Goal: Complete Application Form: Complete application form

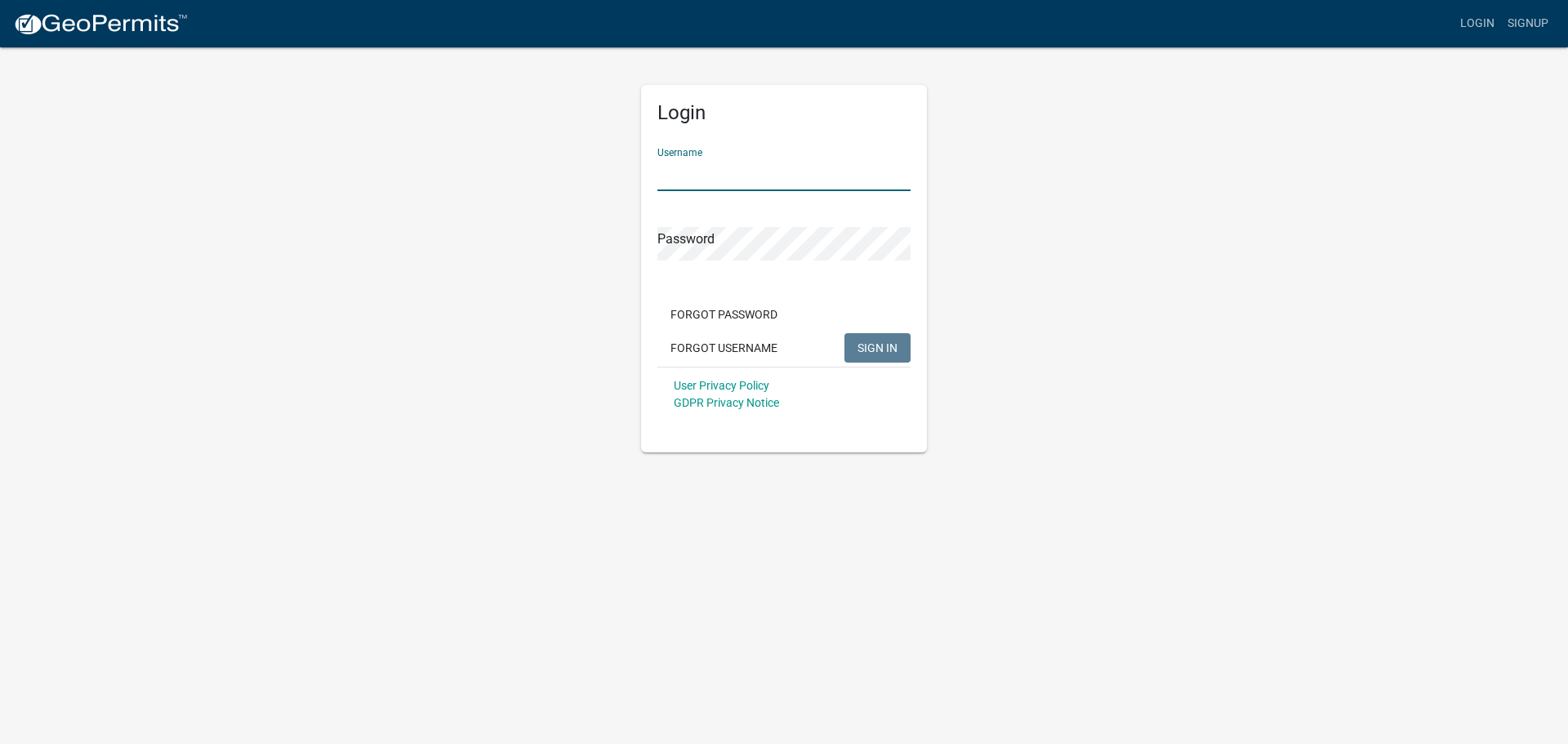
click at [743, 166] on input "Username" at bounding box center [784, 174] width 253 height 34
type input "[EMAIL_ADDRESS][DOMAIN_NAME]"
click at [876, 347] on span "SIGN IN" at bounding box center [877, 347] width 40 height 13
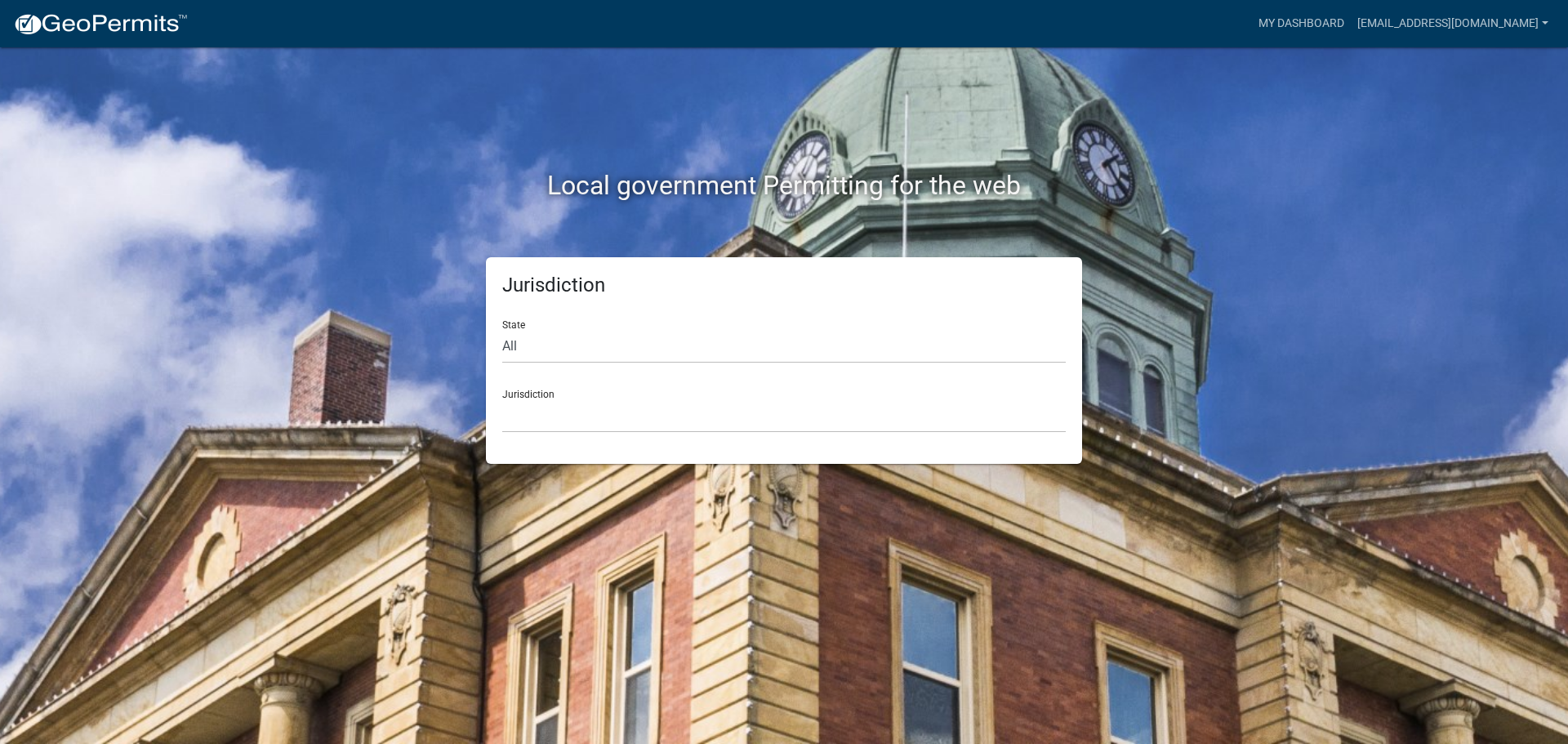
click at [1313, 383] on div "Local government Permitting for the web Jurisdiction State All [US_STATE] [US_S…" at bounding box center [784, 372] width 1568 height 744
click at [548, 341] on select "All [US_STATE] [US_STATE] [US_STATE] [US_STATE] [US_STATE] [US_STATE] [US_STATE…" at bounding box center [784, 347] width 563 height 34
select select "[US_STATE]"
click at [502, 330] on select "All [US_STATE] [US_STATE] [US_STATE] [US_STATE] [US_STATE] [US_STATE] [US_STATE…" at bounding box center [784, 347] width 563 height 34
click at [588, 416] on select "City of [GEOGRAPHIC_DATA], [US_STATE] City of [GEOGRAPHIC_DATA], [US_STATE] Cit…" at bounding box center [784, 416] width 563 height 34
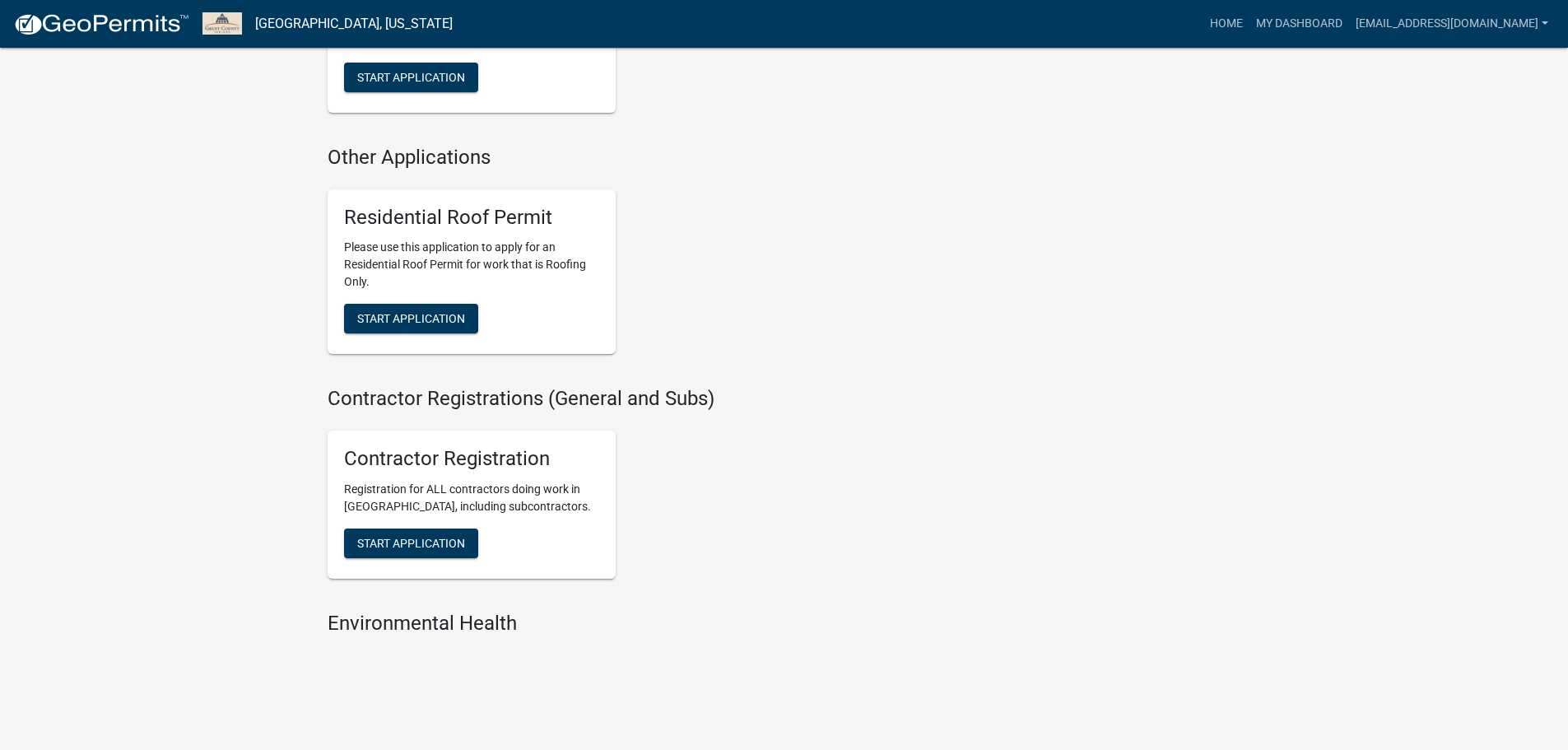
scroll to position [1010, 0]
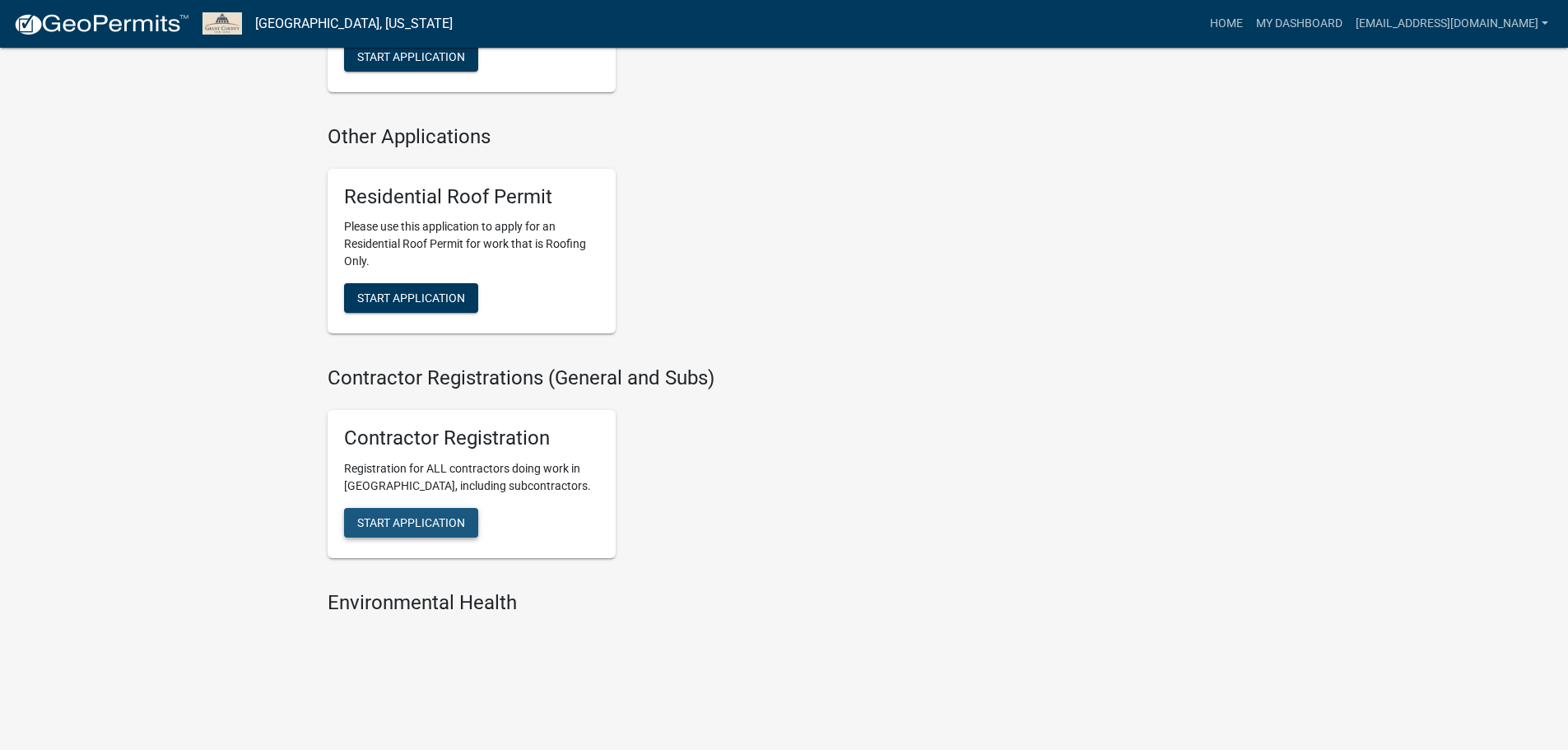
click at [454, 523] on span "Start Application" at bounding box center [411, 522] width 108 height 13
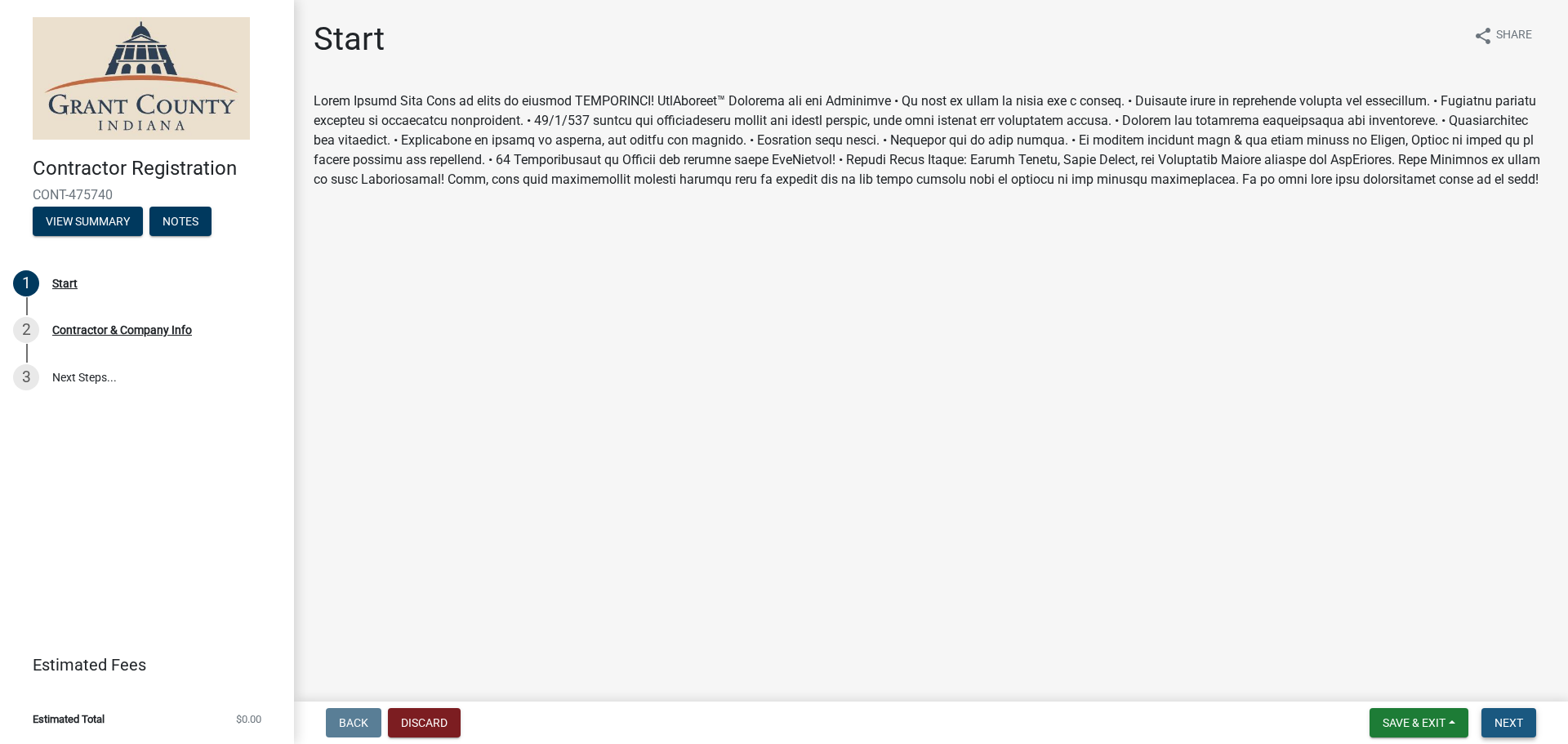
click at [1506, 719] on span "Next" at bounding box center [1508, 723] width 29 height 13
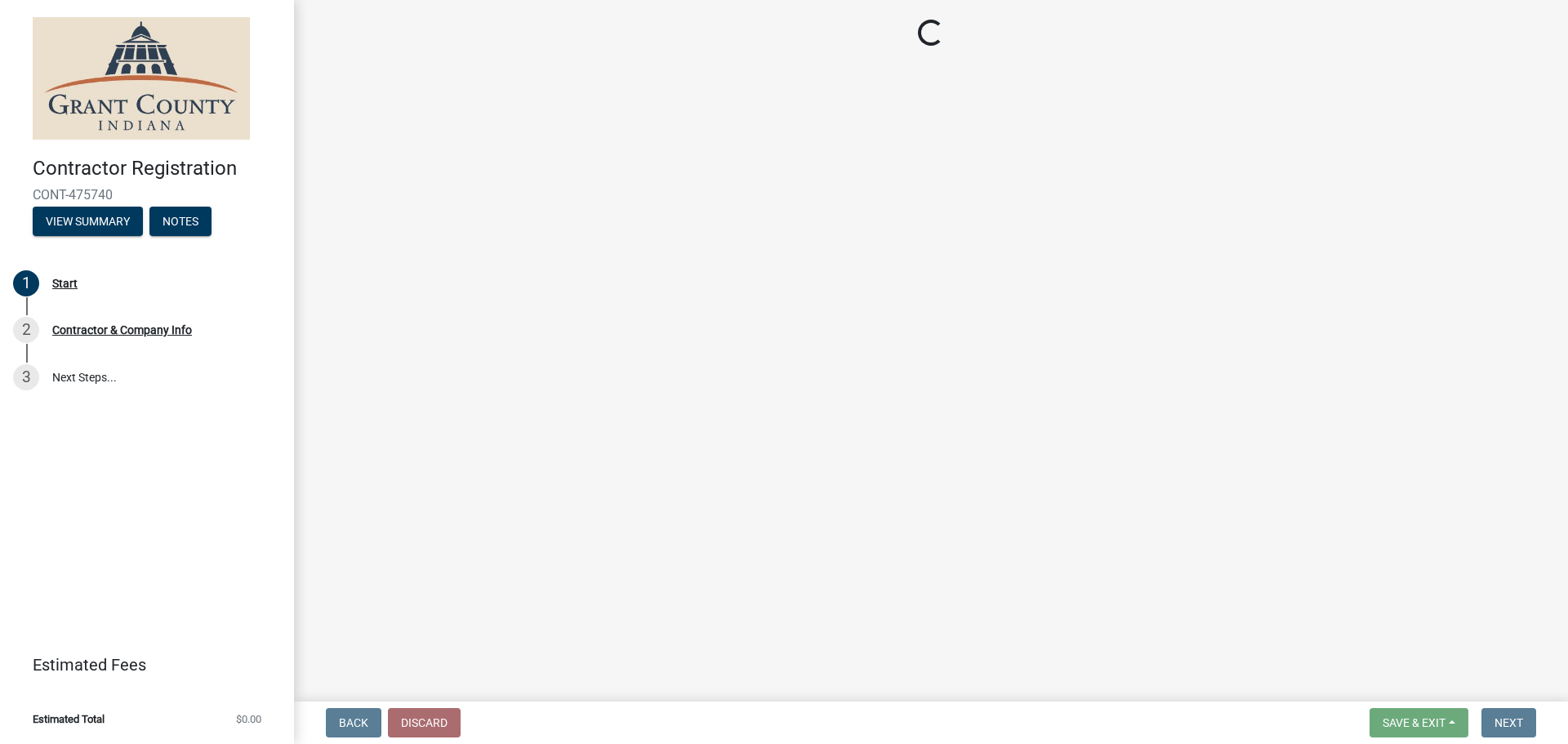
select select "IN"
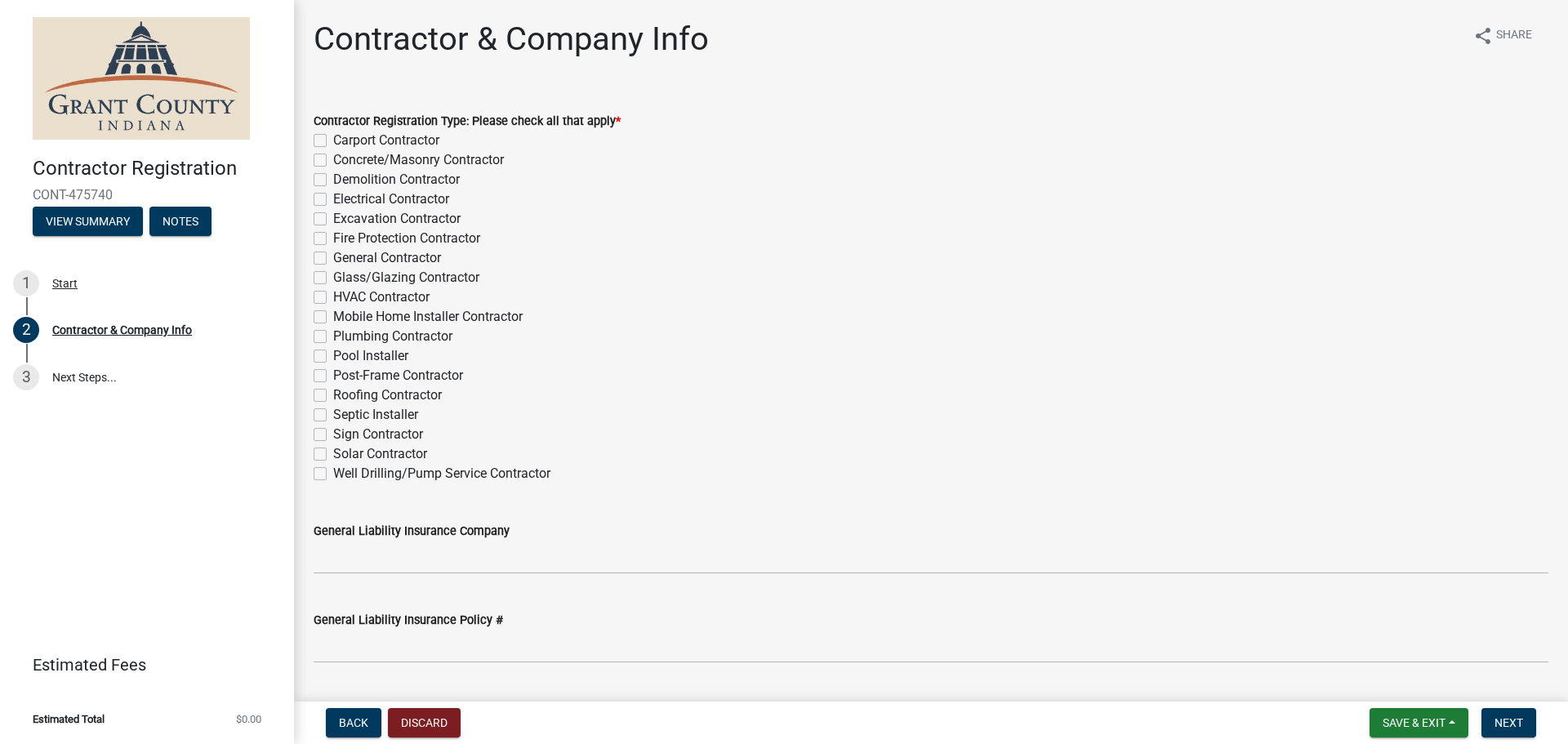
click at [333, 432] on label "Sign Contractor" at bounding box center [378, 434] width 90 height 20
click at [333, 432] on input "Sign Contractor" at bounding box center [338, 429] width 11 height 11
checkbox input "true"
checkbox input "false"
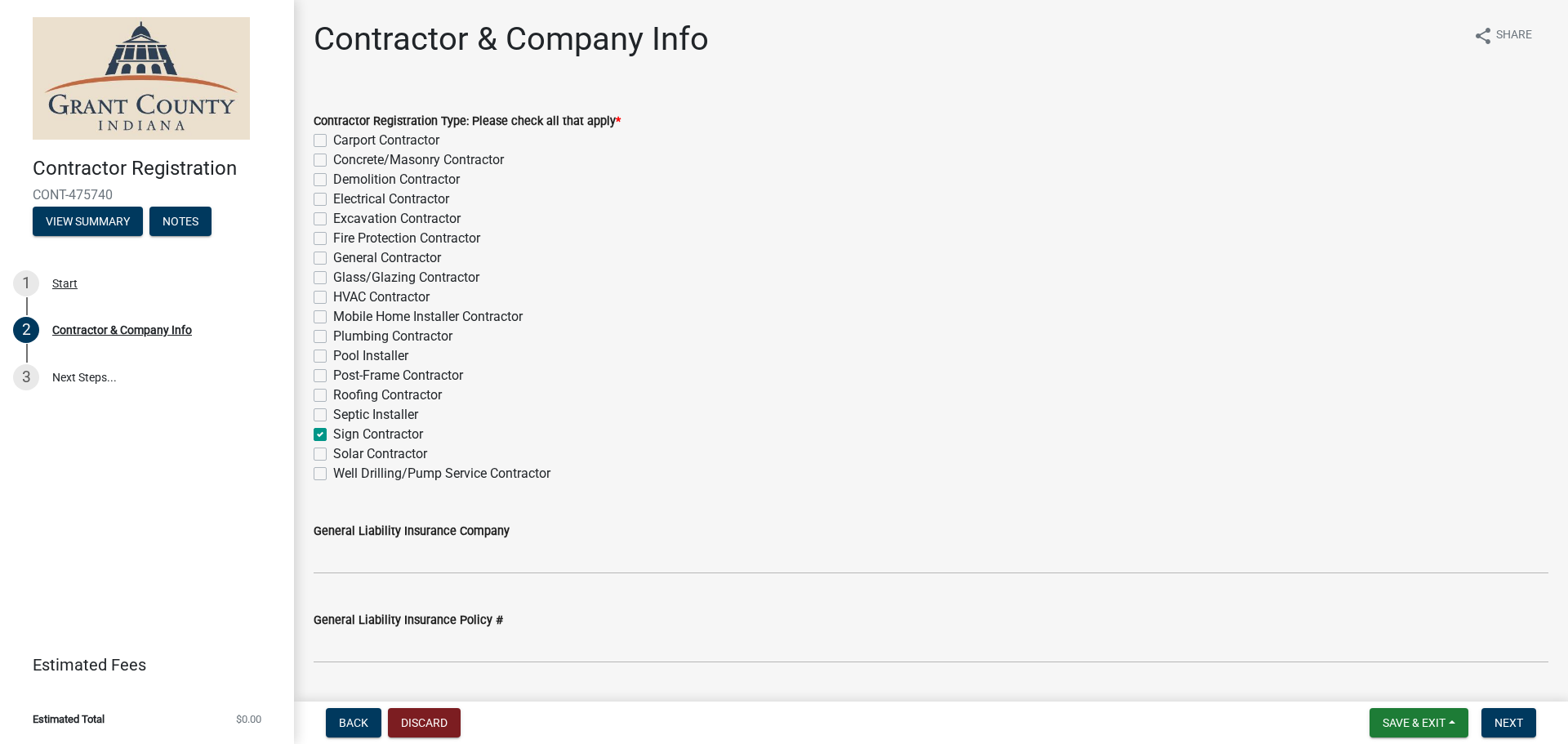
checkbox input "false"
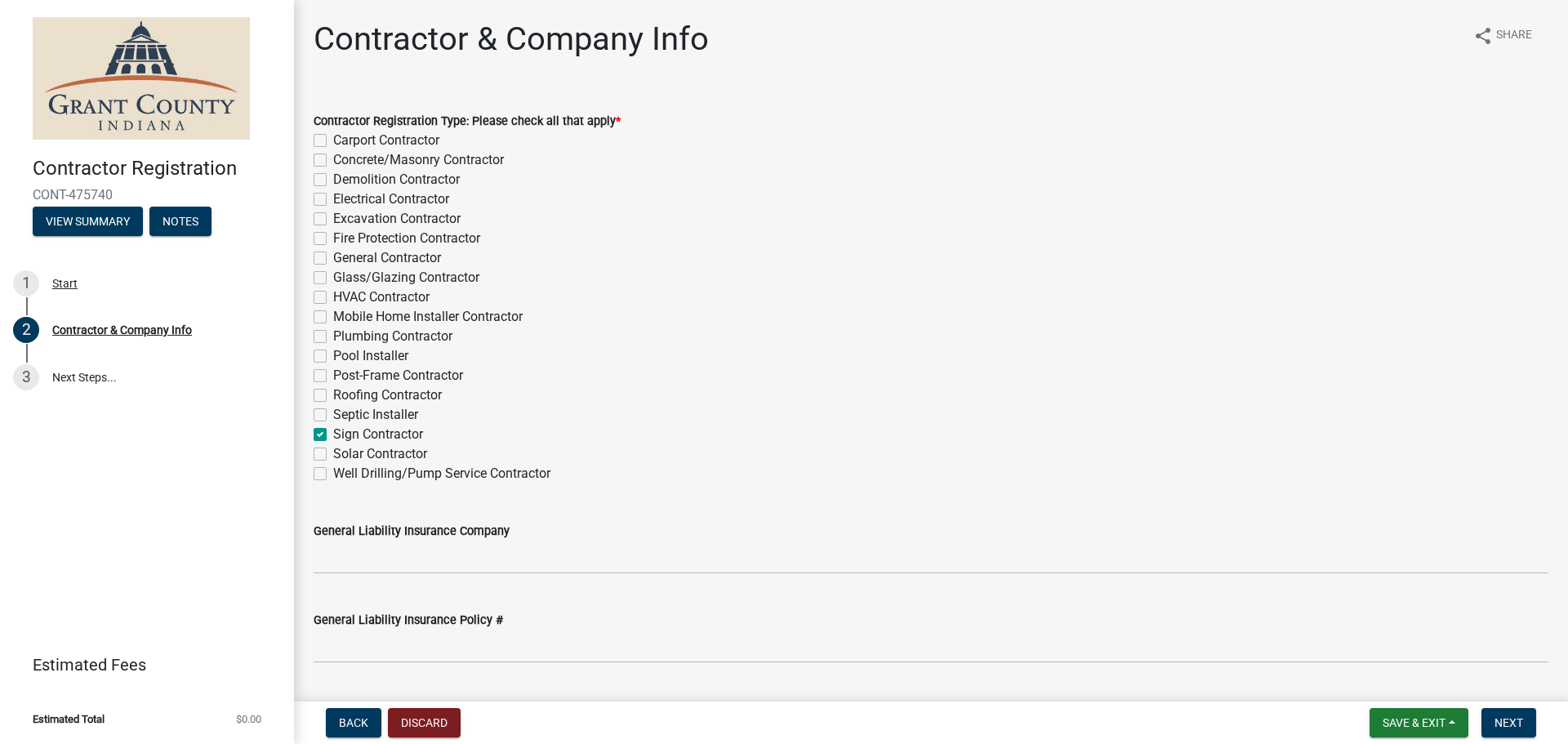
checkbox input "false"
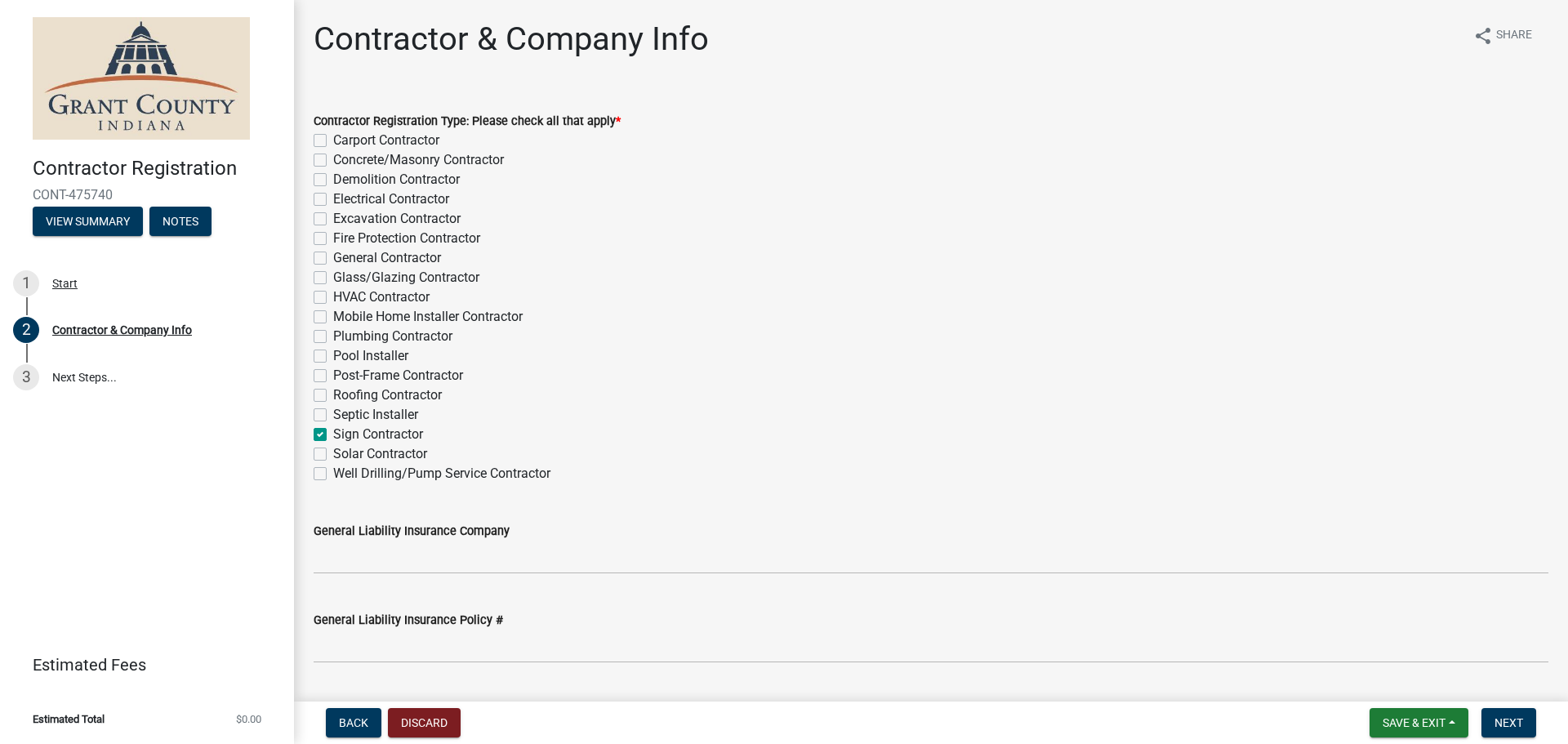
checkbox input "false"
checkbox input "true"
checkbox input "false"
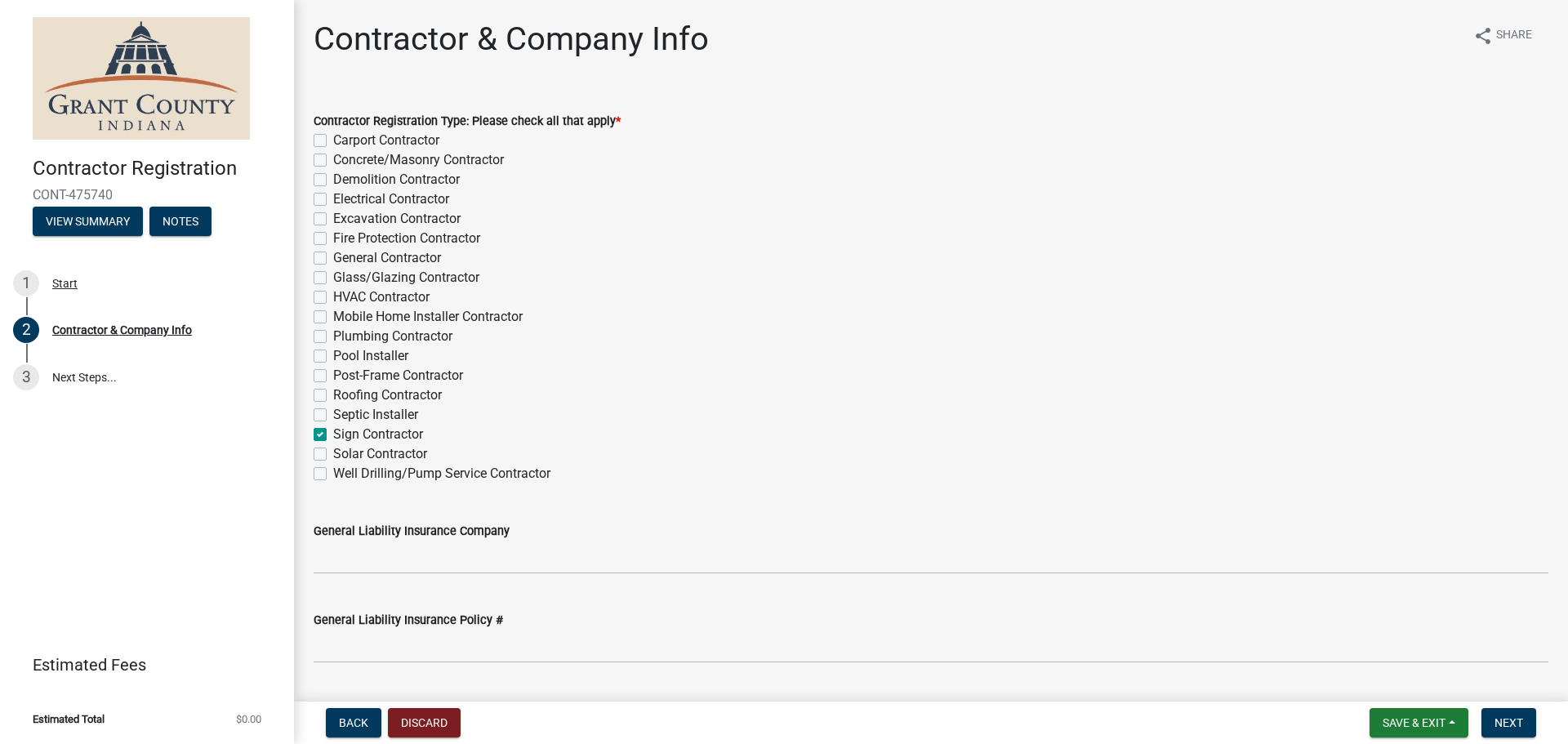
checkbox input "false"
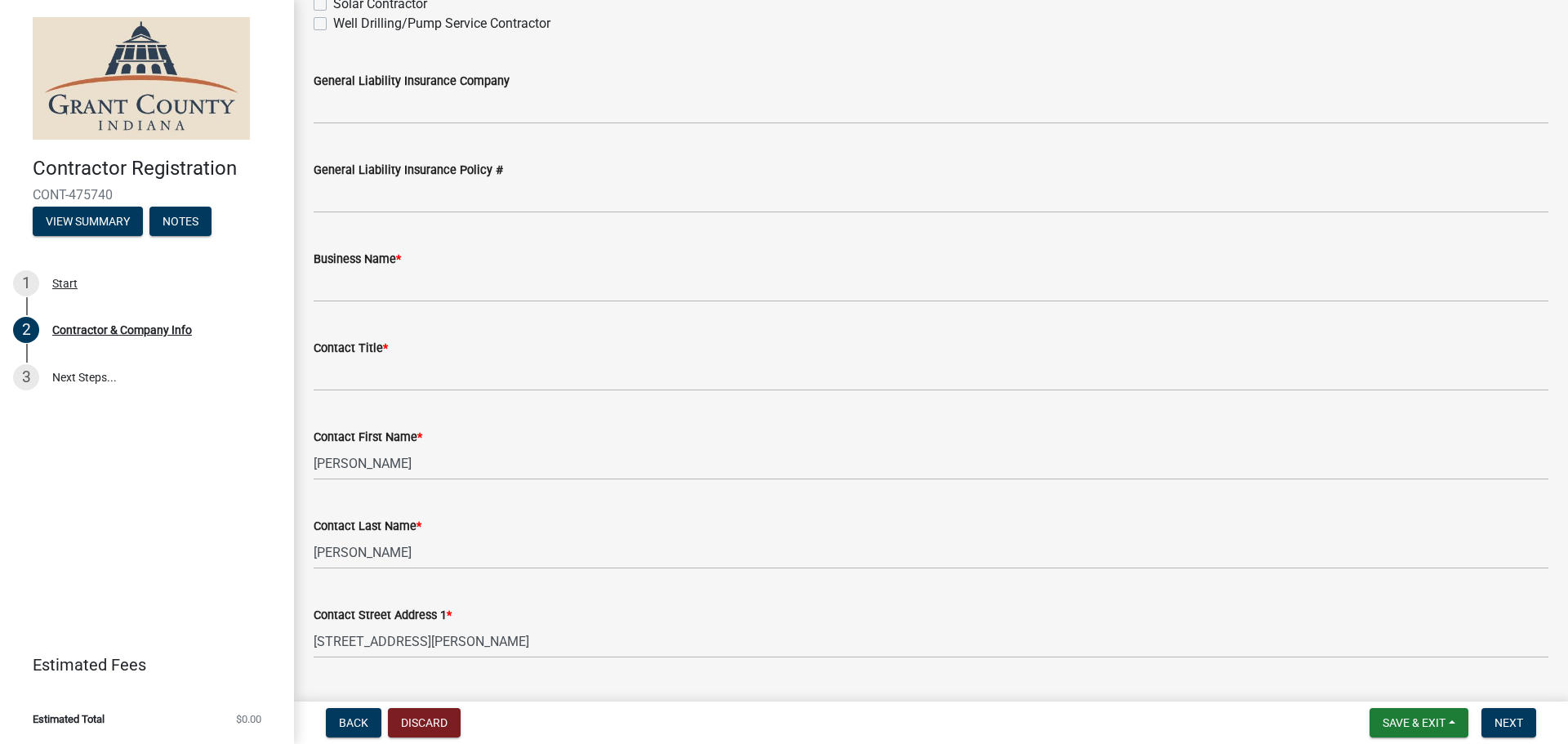
scroll to position [489, 0]
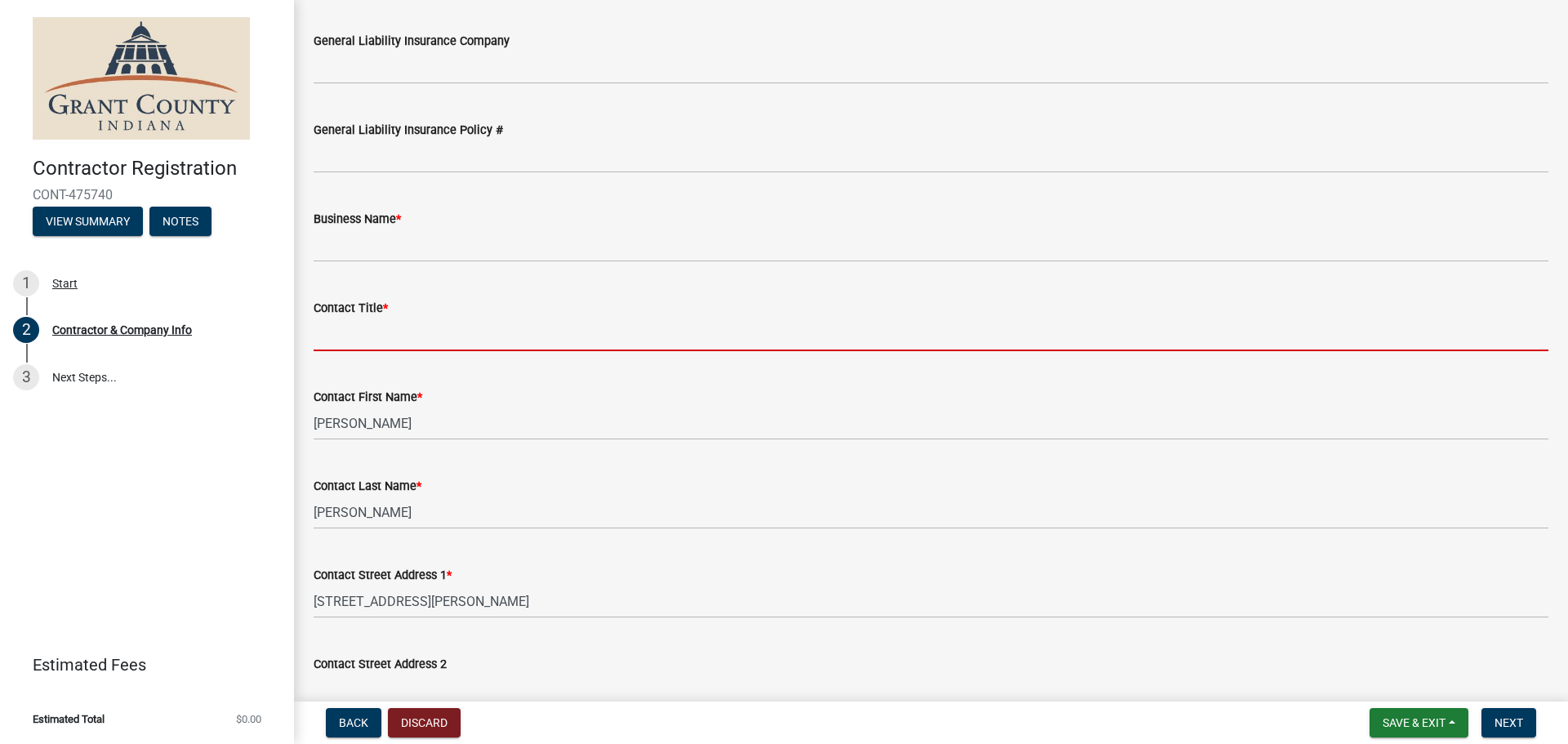
click at [412, 334] on input "Contact Title *" at bounding box center [931, 334] width 1235 height 34
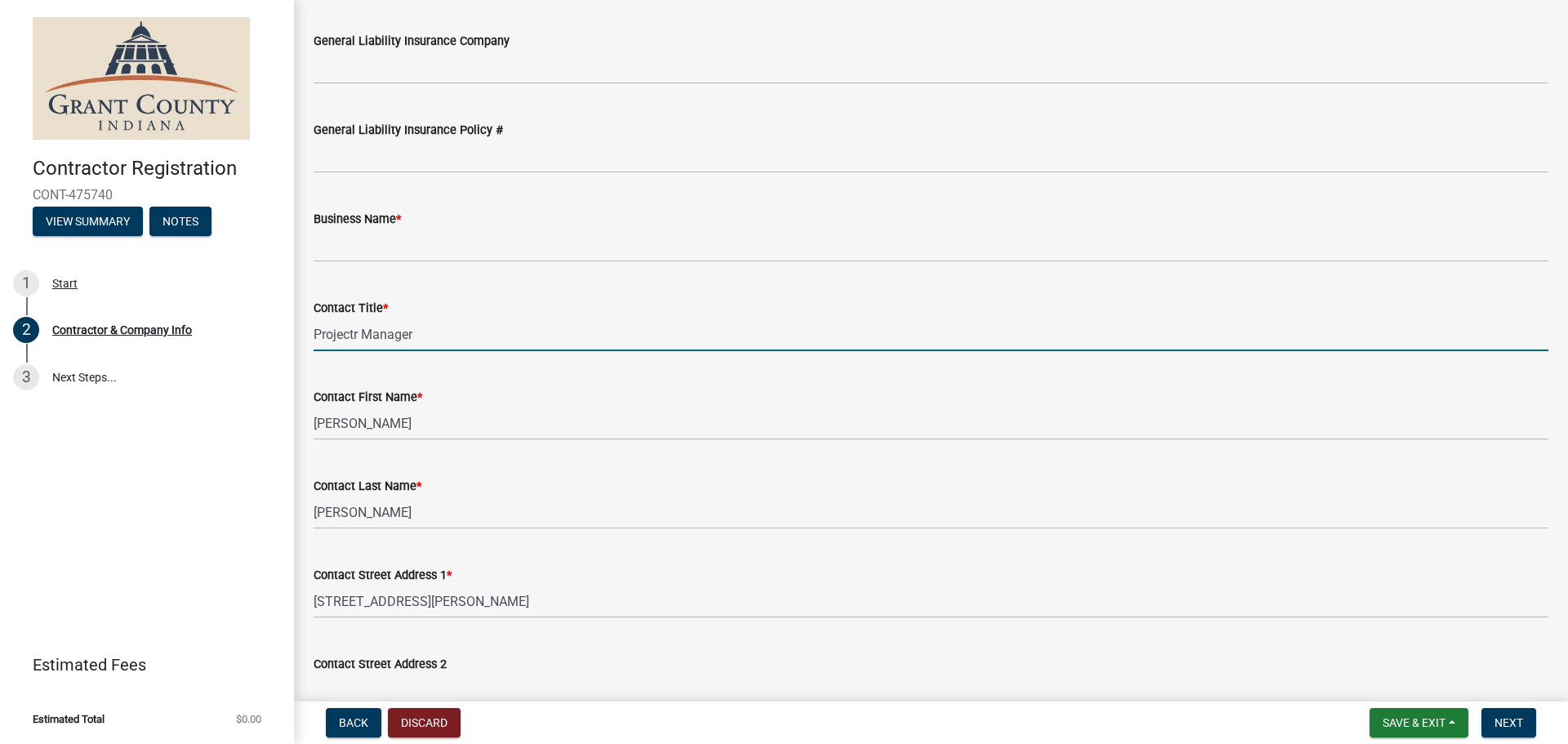
drag, startPoint x: 358, startPoint y: 334, endPoint x: 361, endPoint y: 347, distance: 13.3
click at [359, 334] on input "Projectr Manager" at bounding box center [931, 334] width 1235 height 34
type input "Project Manager"
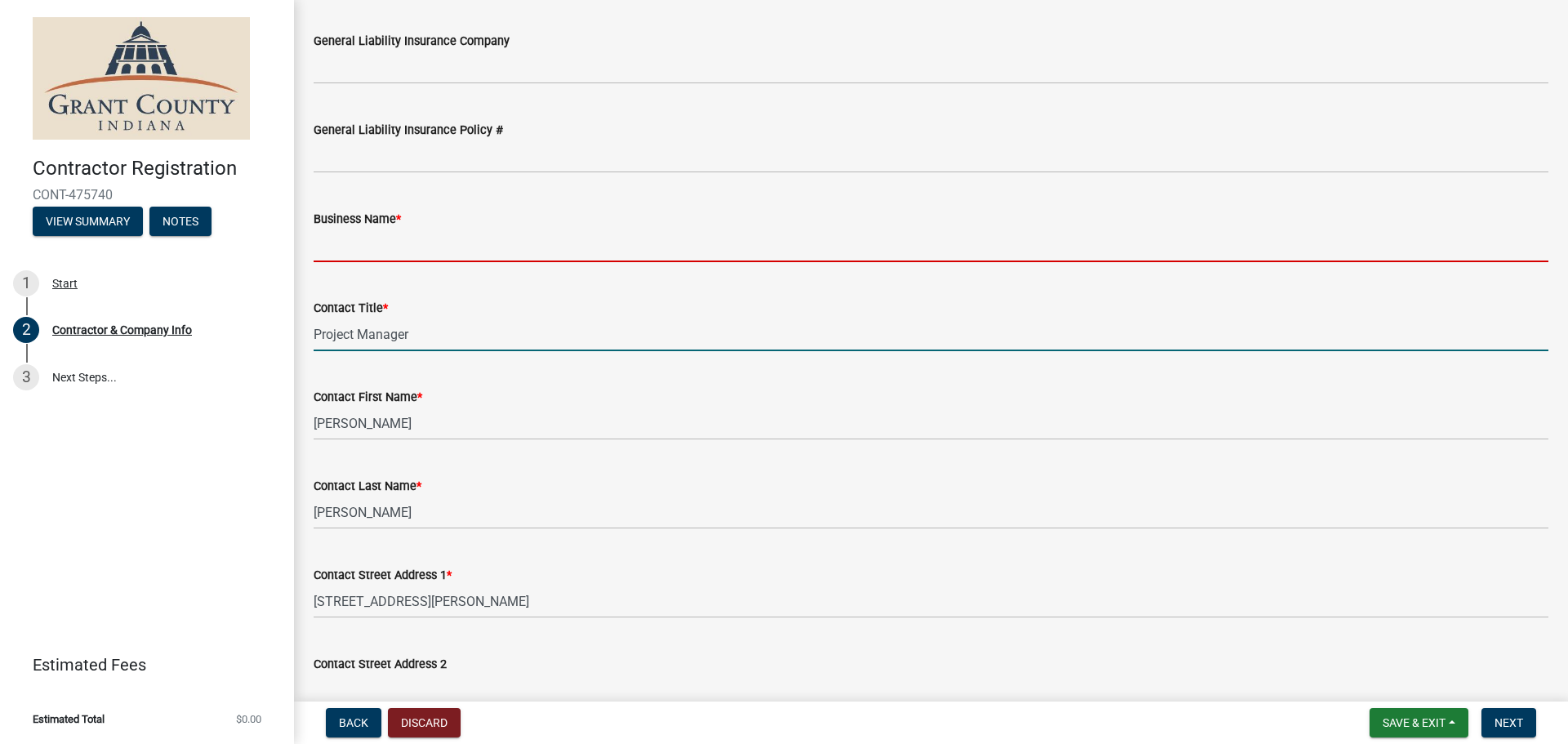
click at [406, 246] on input "Business Name *" at bounding box center [931, 245] width 1235 height 34
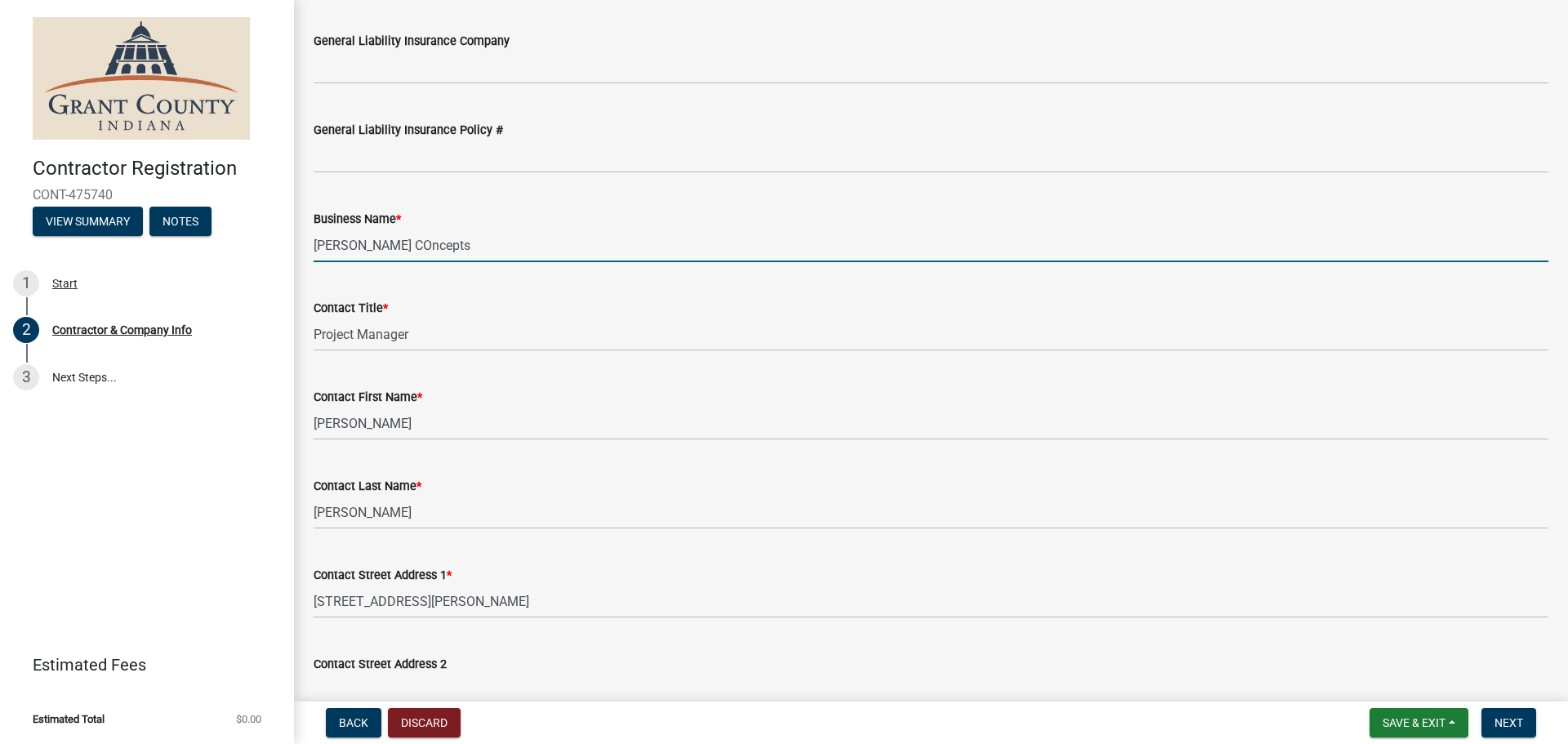
click at [385, 246] on input "[PERSON_NAME] COncepts" at bounding box center [931, 245] width 1235 height 34
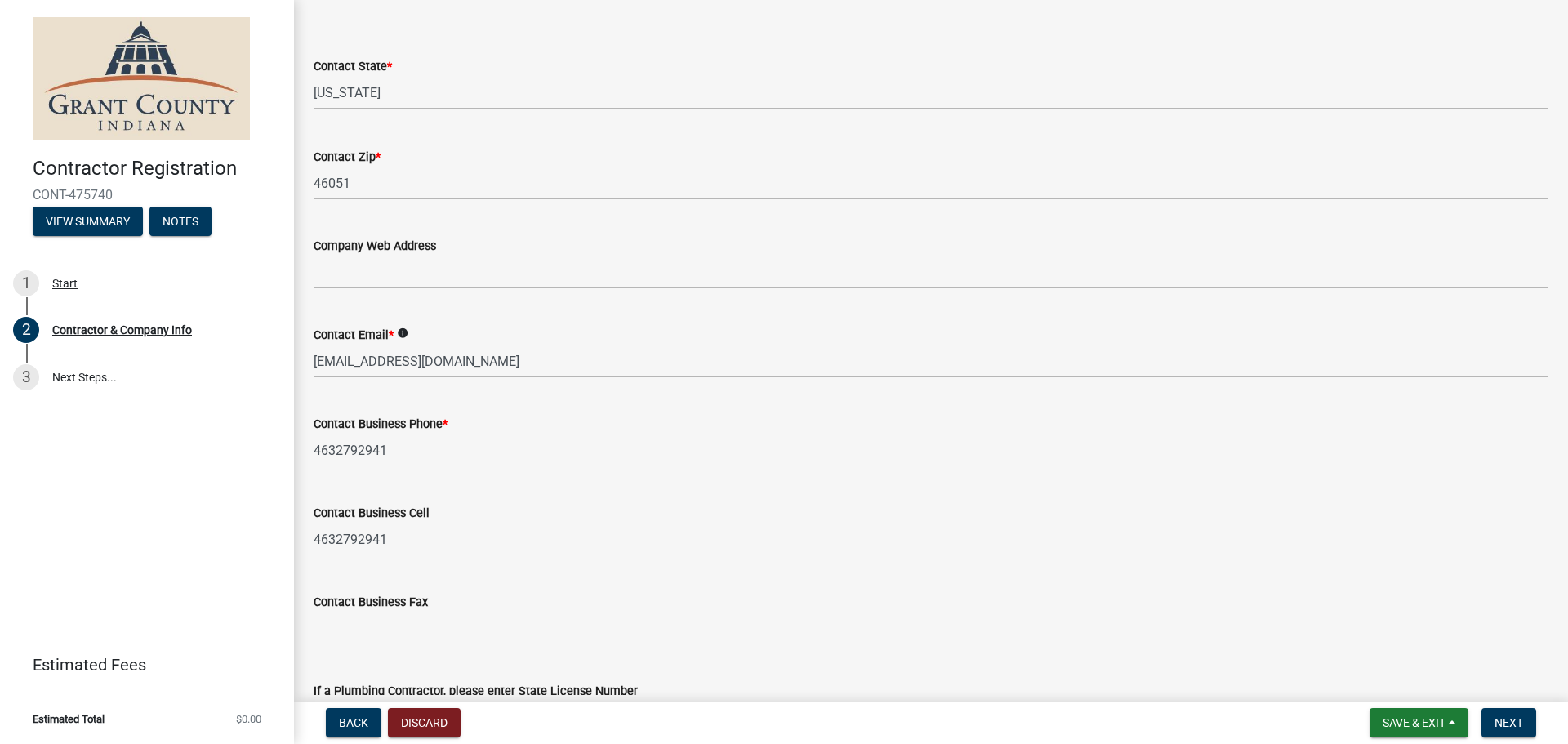
scroll to position [1306, 0]
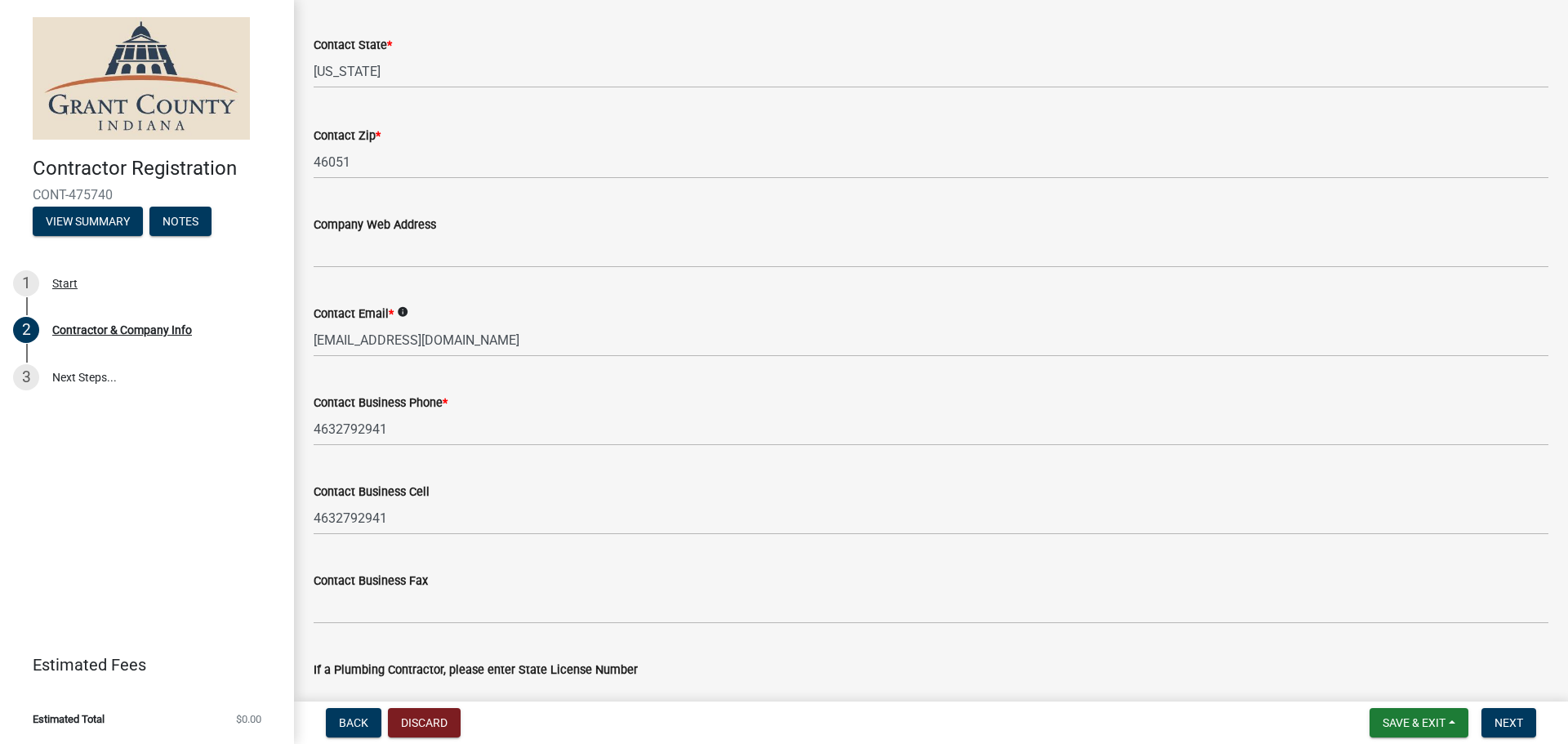
type input "[PERSON_NAME] Concepts"
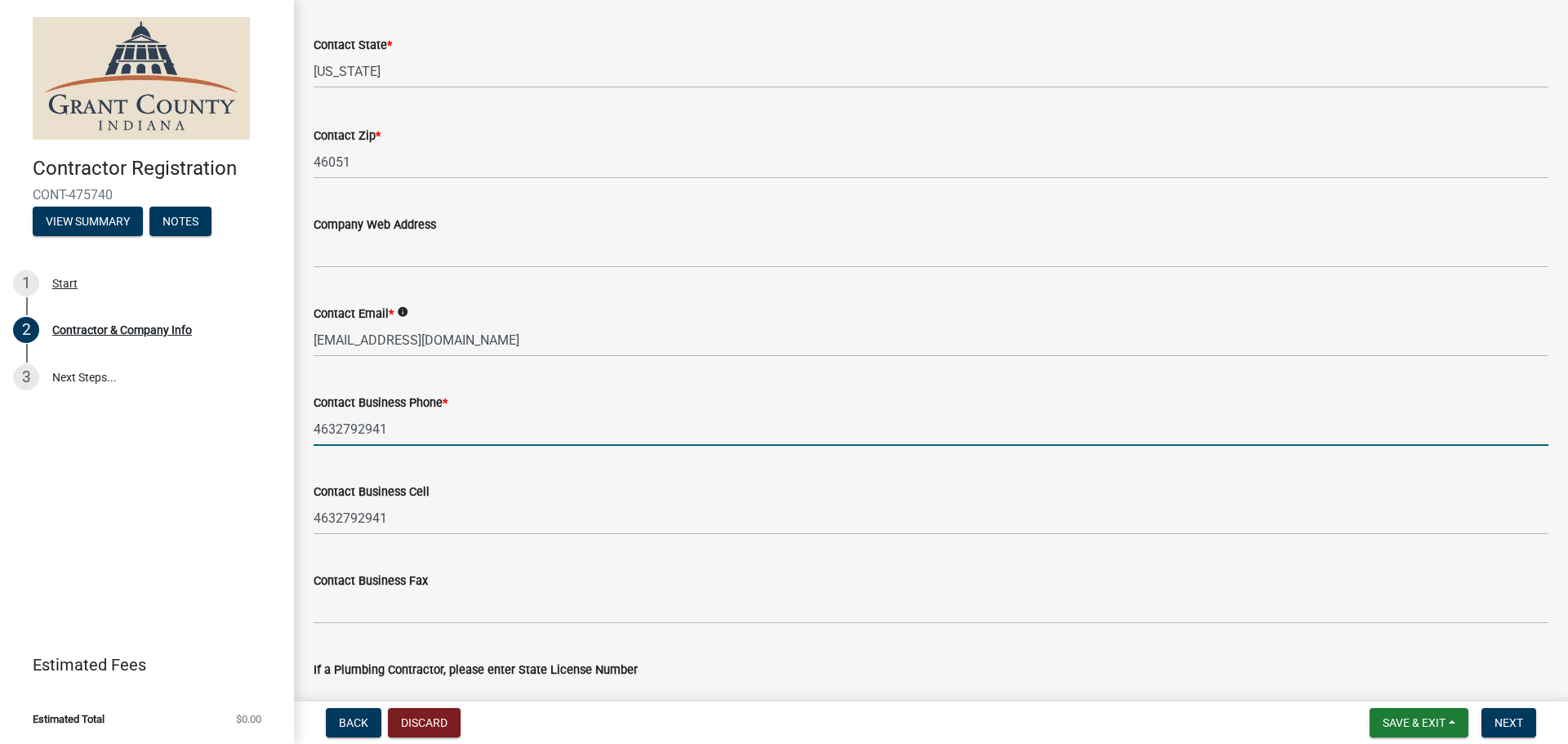
drag, startPoint x: 392, startPoint y: 429, endPoint x: 232, endPoint y: 429, distance: 160.0
click at [235, 429] on div "Contractor Registration CONT-475740 View Summary Notes 1 Start 2 Contractor & C…" at bounding box center [784, 372] width 1568 height 744
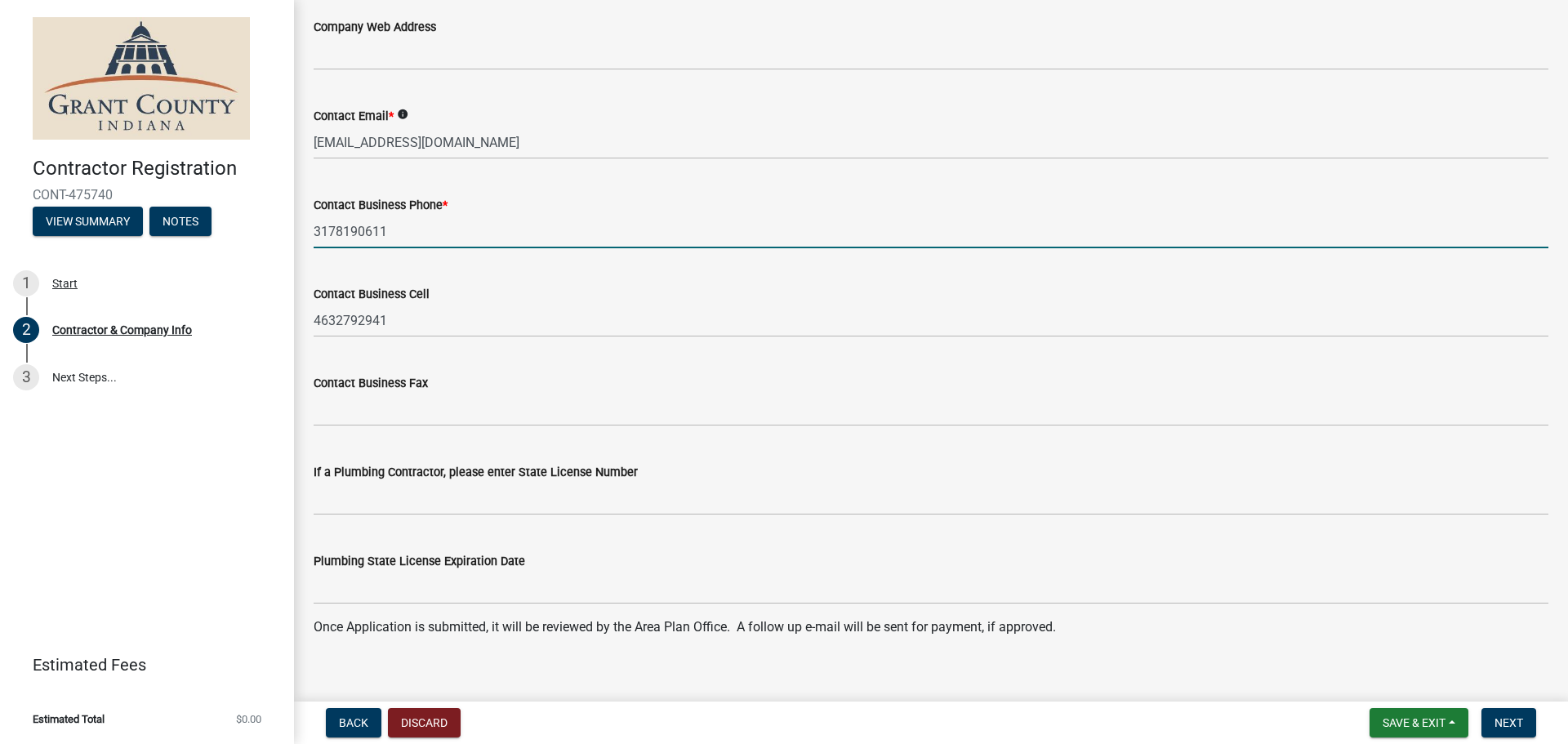
scroll to position [1522, 0]
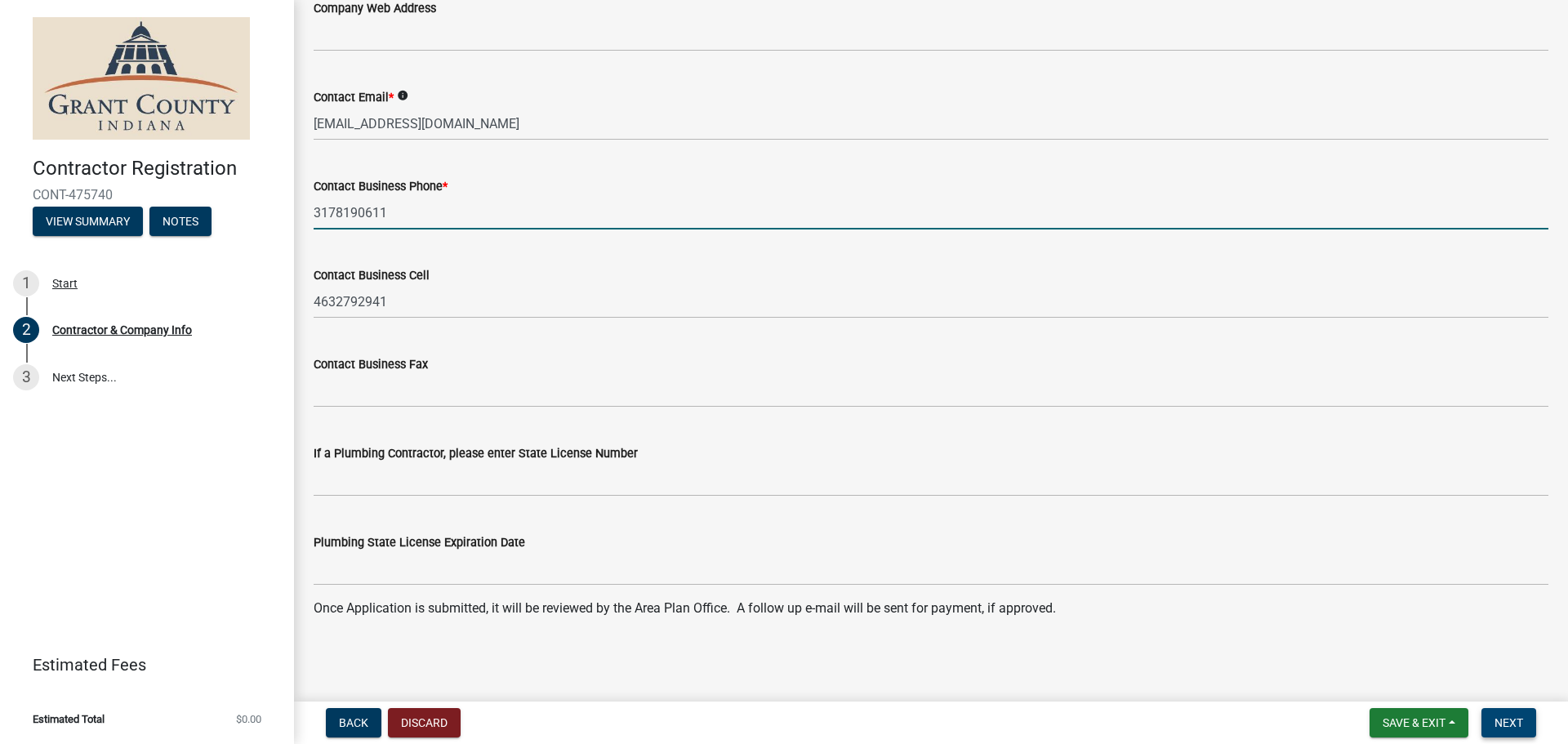
type input "3178190611"
click at [1514, 716] on span "Next" at bounding box center [1508, 723] width 29 height 13
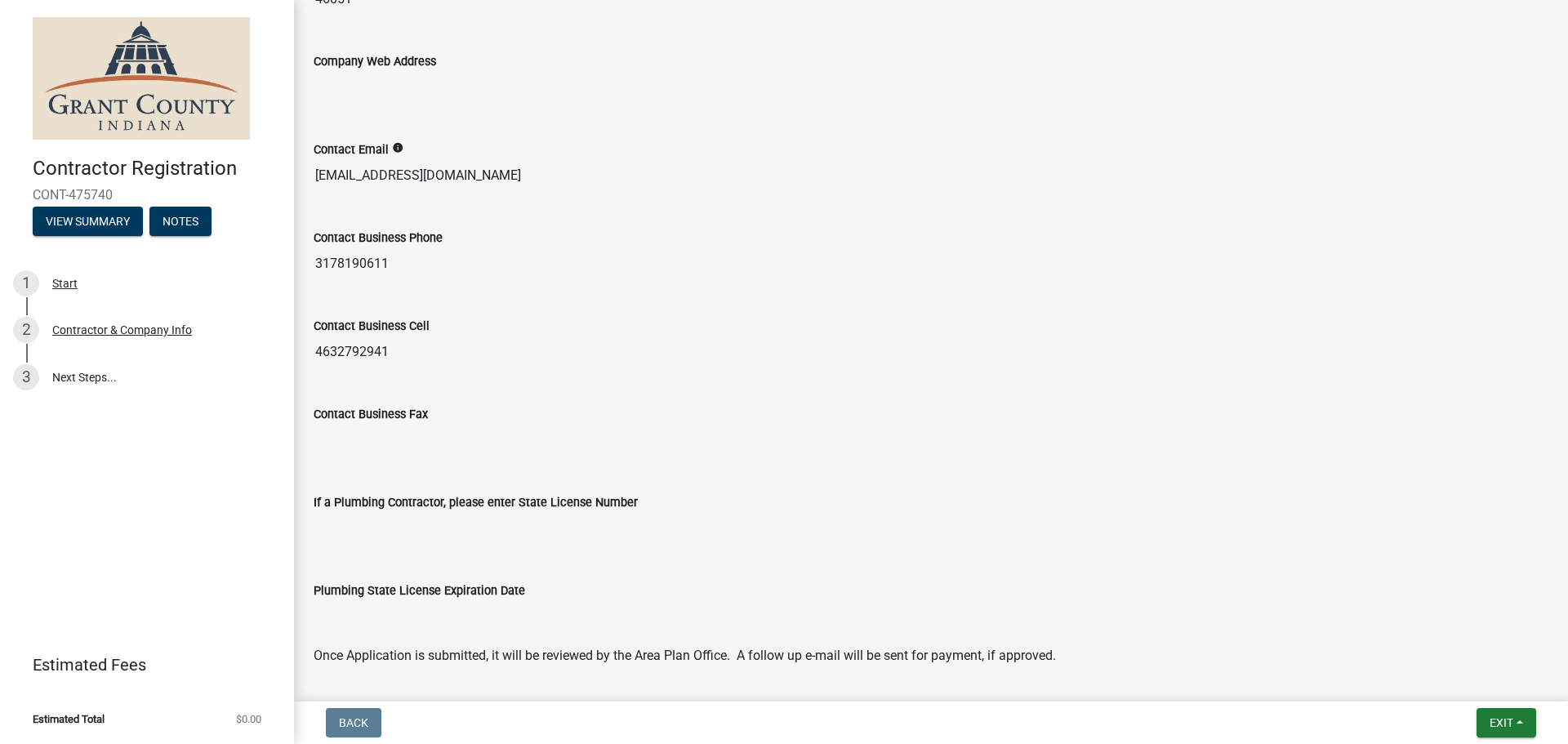
scroll to position [1292, 0]
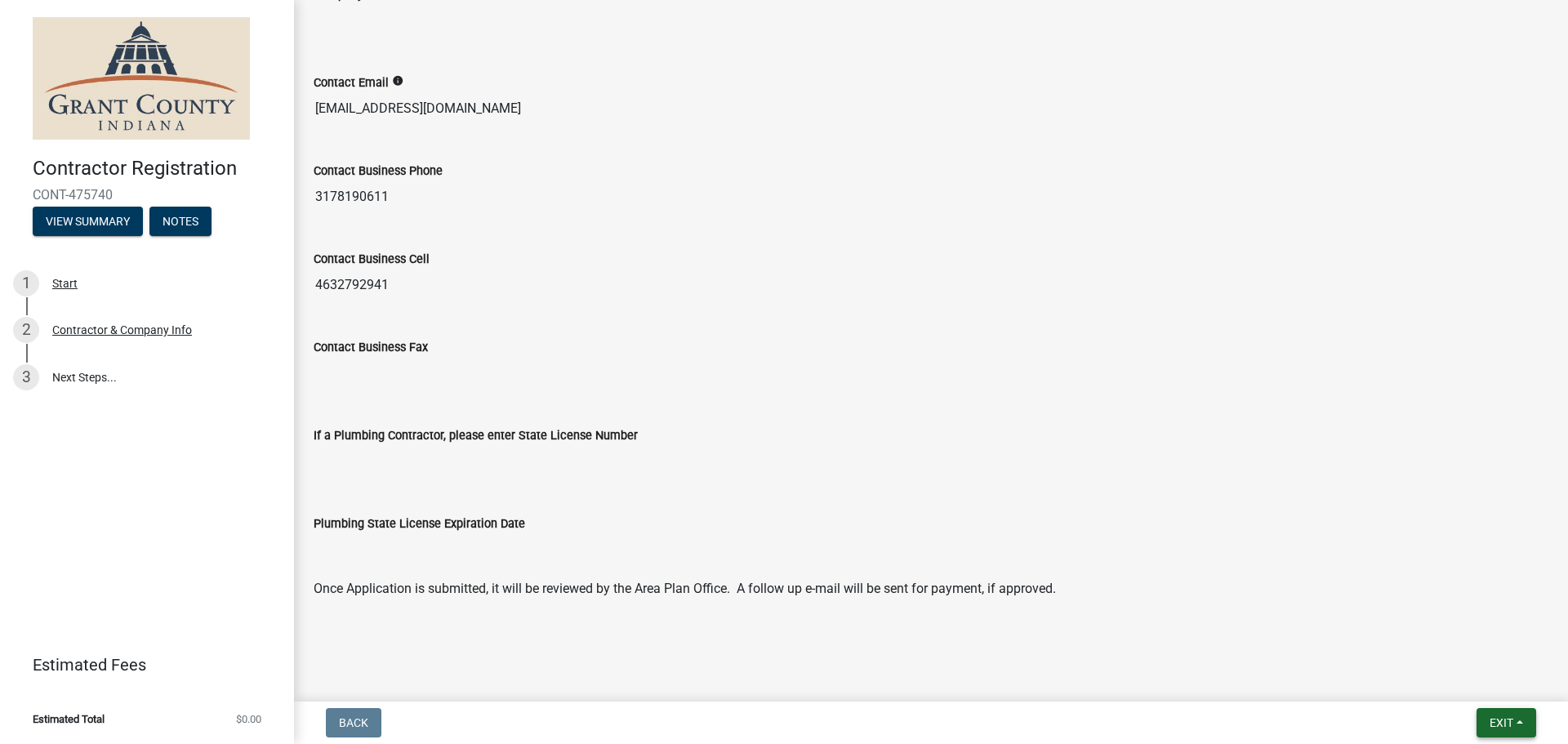
click at [1525, 720] on button "Exit" at bounding box center [1506, 723] width 60 height 30
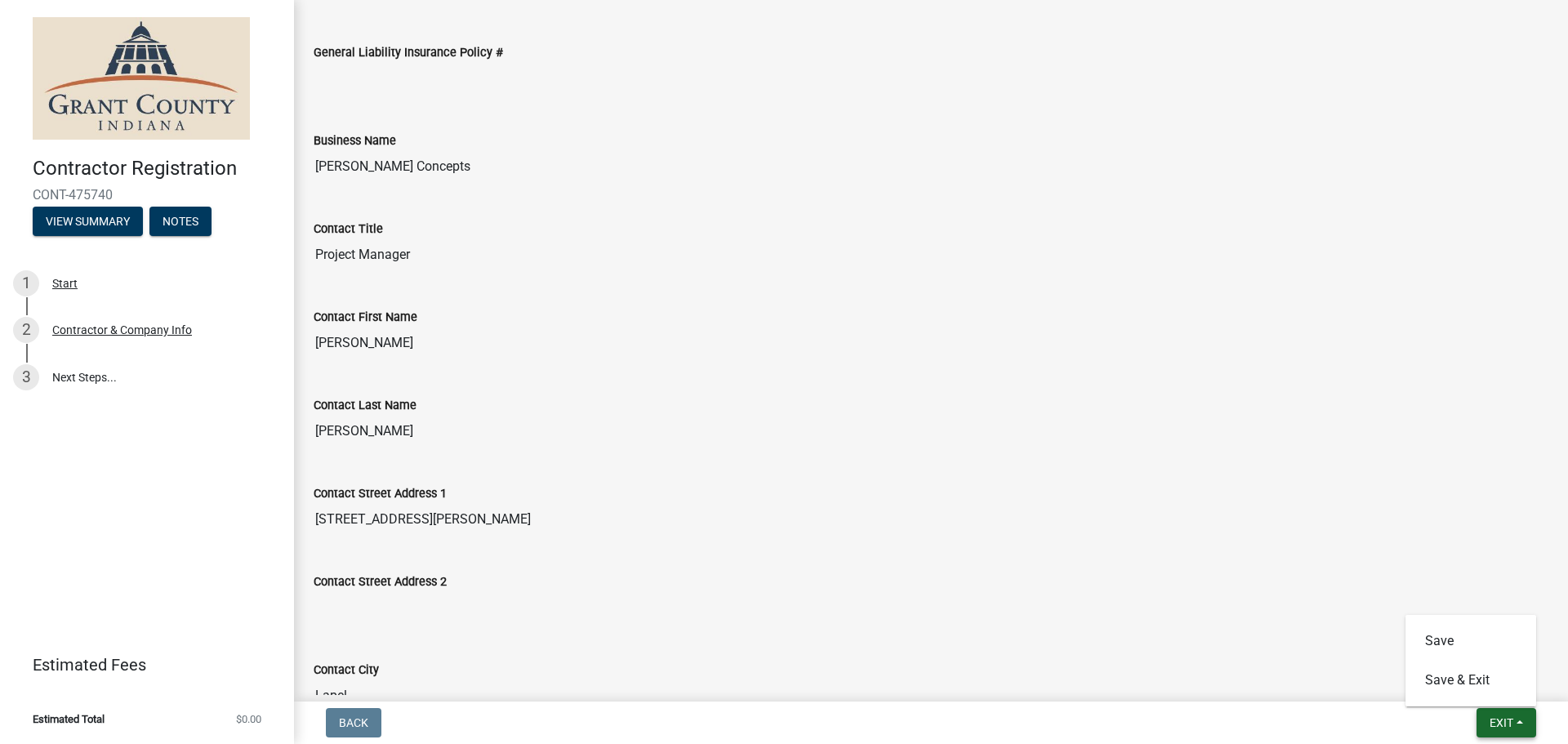
scroll to position [572, 0]
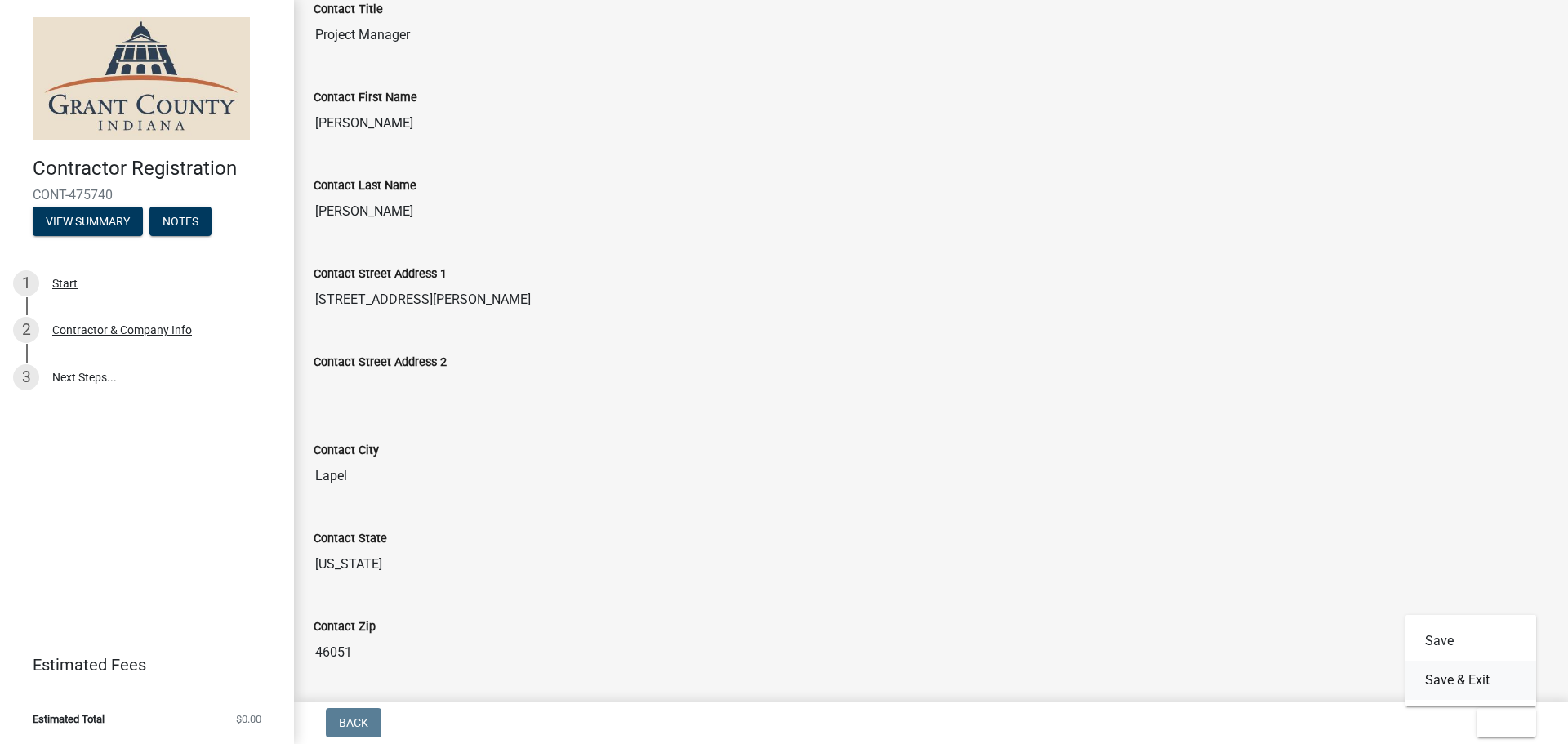
click at [1442, 680] on button "Save & Exit" at bounding box center [1470, 680] width 131 height 39
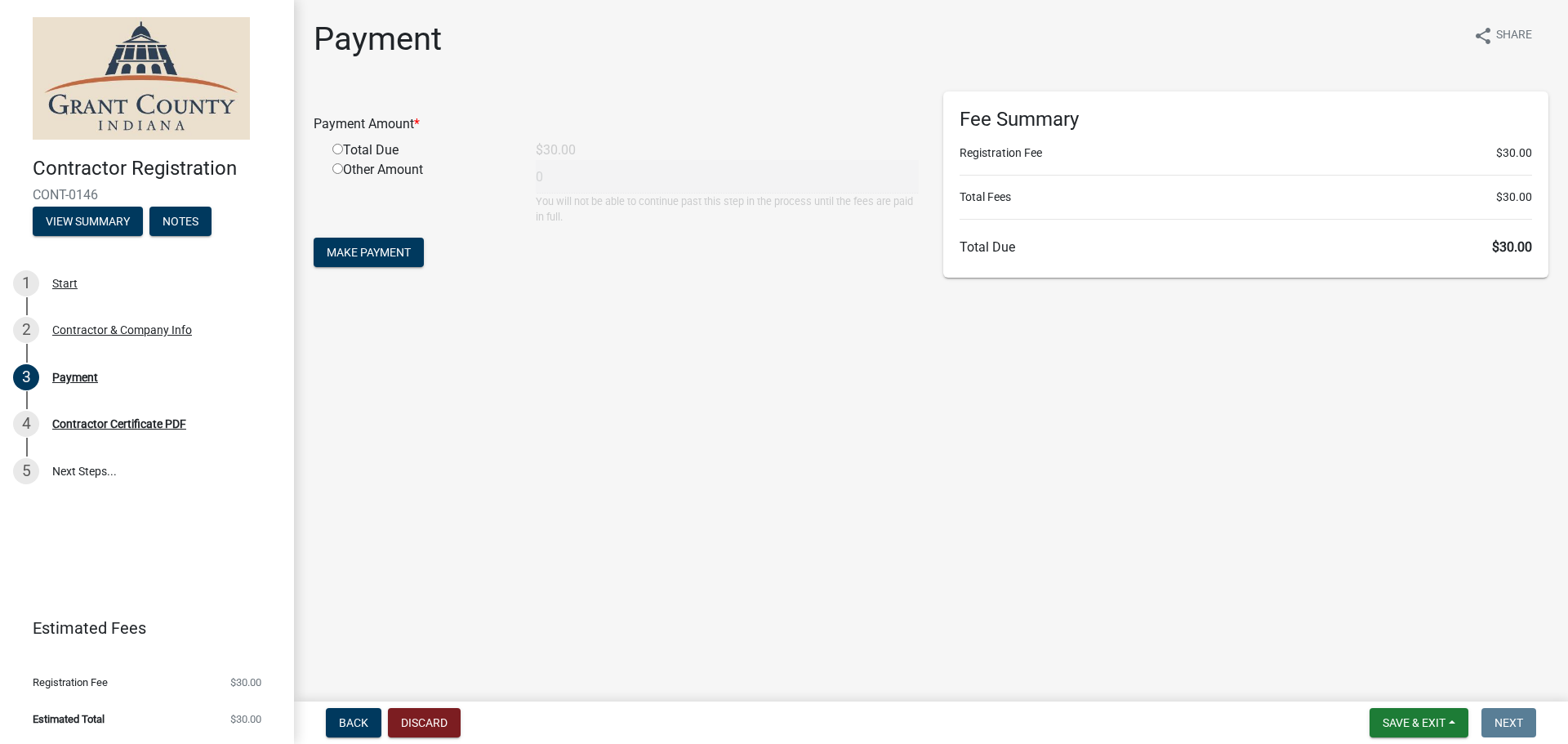
click at [338, 147] on input "radio" at bounding box center [338, 149] width 11 height 11
radio input "true"
type input "30"
click at [407, 255] on span "Make Payment" at bounding box center [369, 252] width 84 height 13
